Goal: Information Seeking & Learning: Learn about a topic

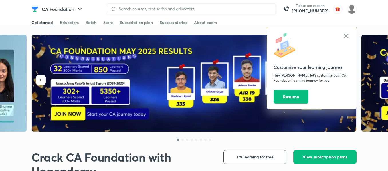
click at [347, 37] on icon at bounding box center [346, 36] width 7 height 7
